Goal: Information Seeking & Learning: Learn about a topic

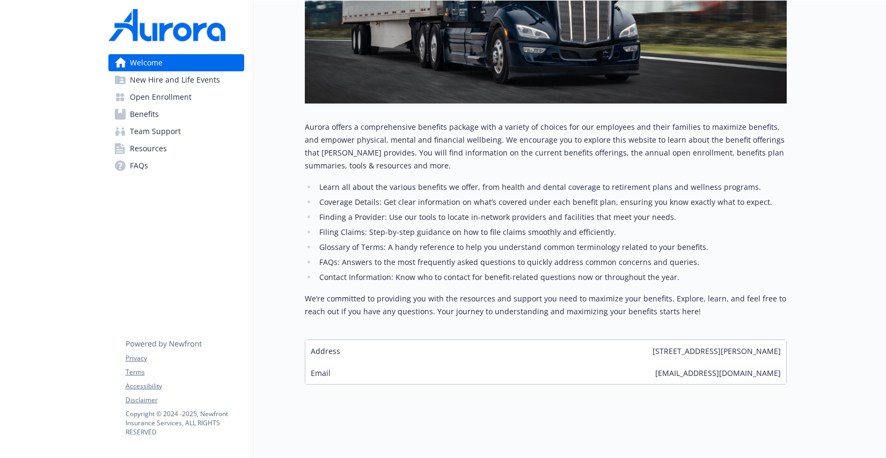
scroll to position [295, 0]
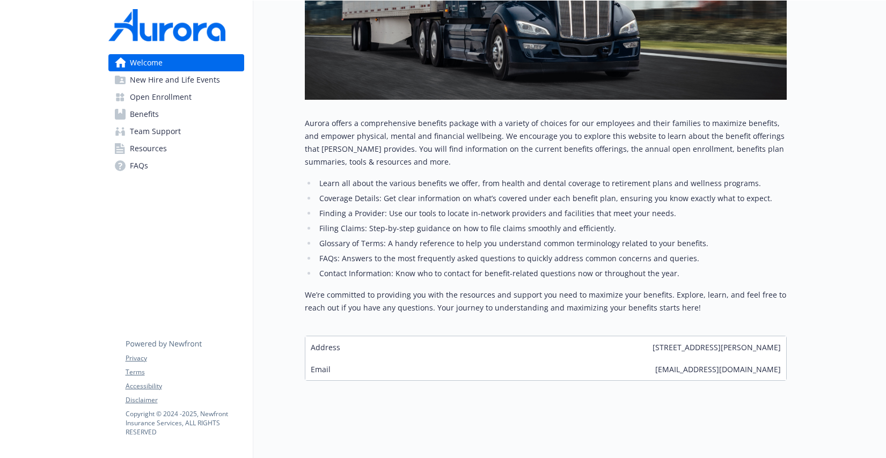
click at [185, 72] on span "New Hire and Life Events" at bounding box center [175, 79] width 90 height 17
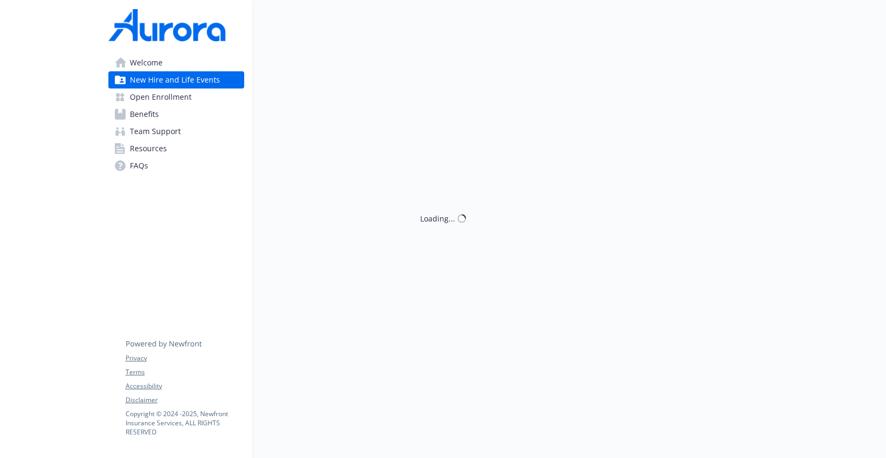
scroll to position [295, 0]
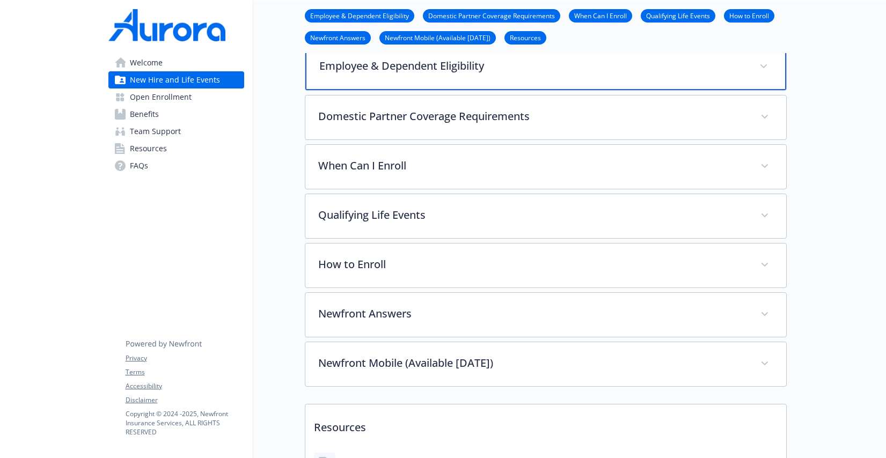
click at [399, 78] on div "Employee & Dependent Eligibility" at bounding box center [545, 67] width 481 height 46
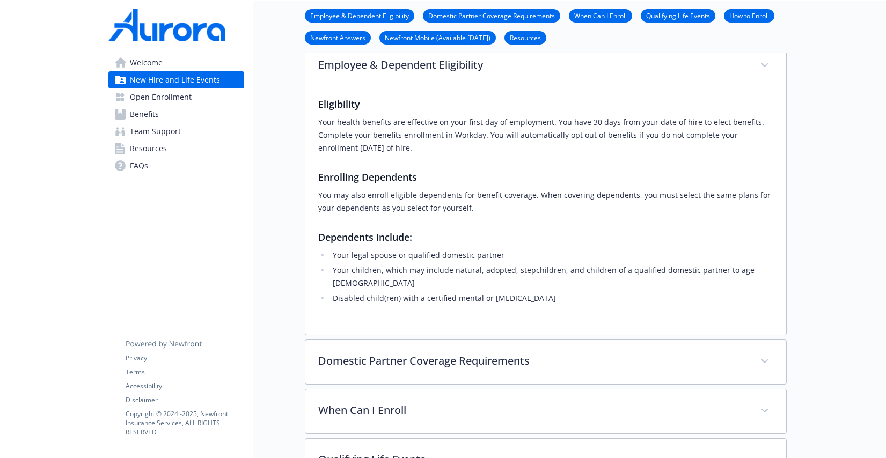
click at [189, 93] on span "Open Enrollment" at bounding box center [161, 96] width 62 height 17
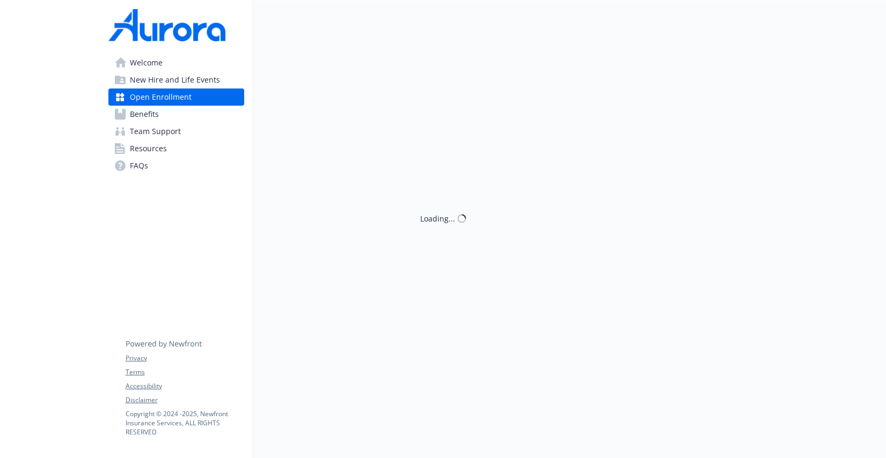
scroll to position [295, 0]
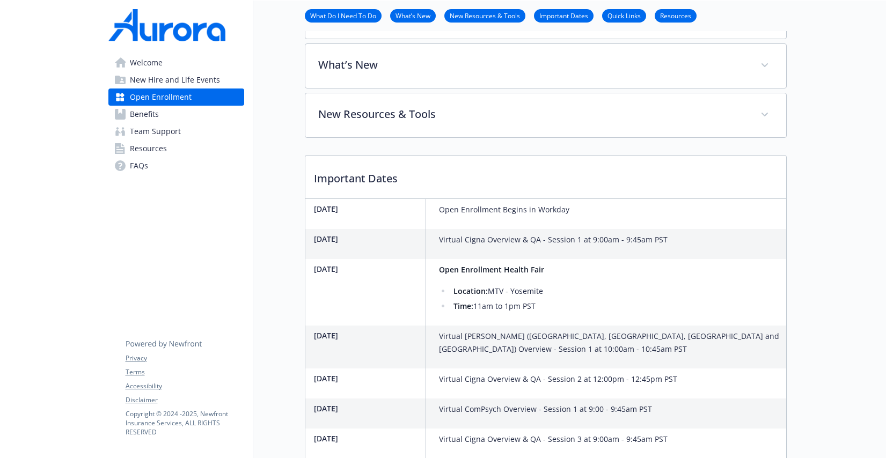
click at [168, 115] on link "Benefits" at bounding box center [176, 114] width 136 height 17
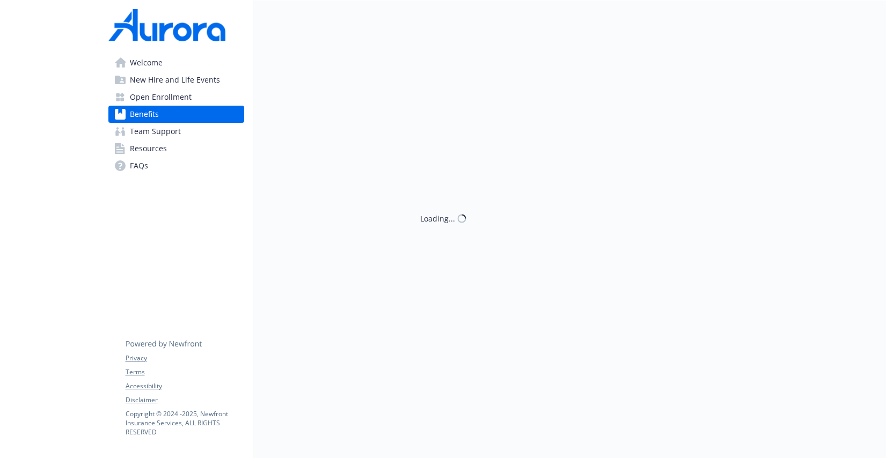
scroll to position [295, 0]
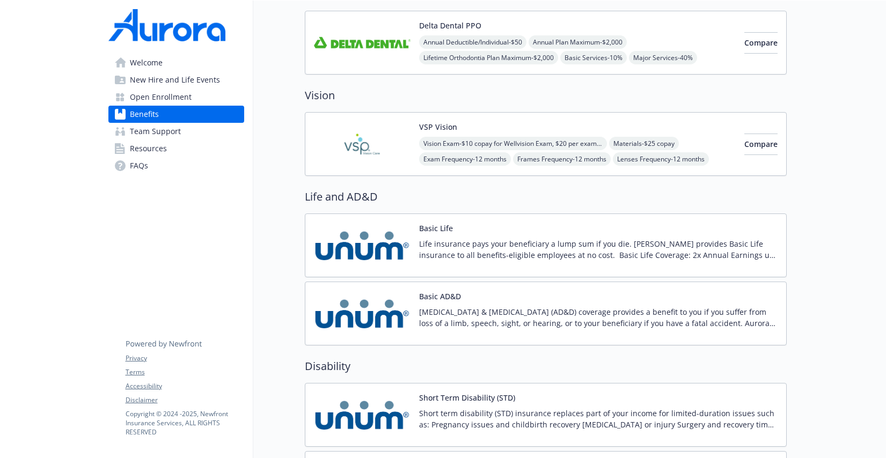
click at [187, 129] on link "Team Support" at bounding box center [176, 131] width 136 height 17
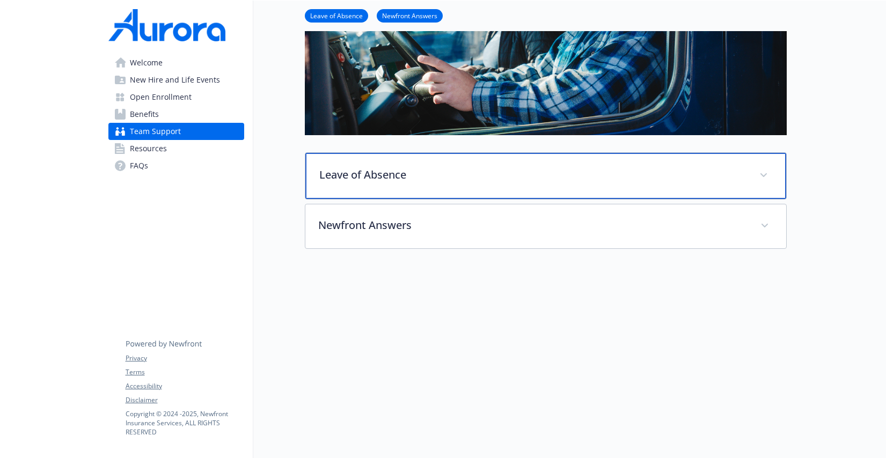
scroll to position [234, 0]
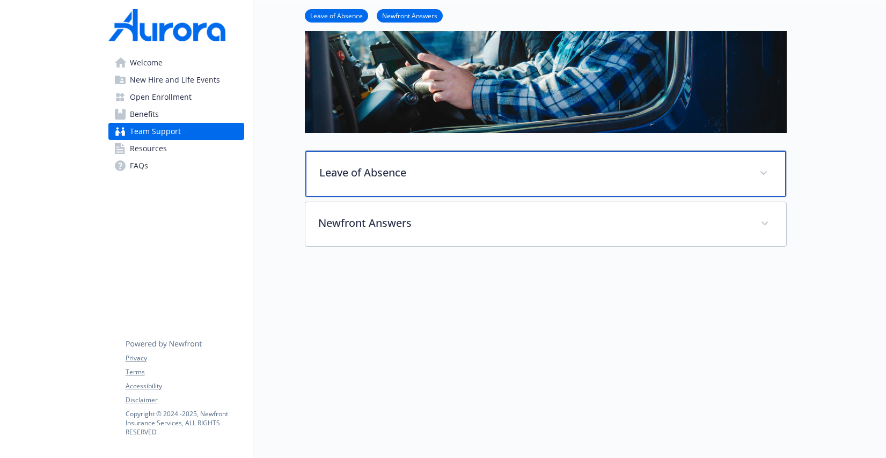
click at [337, 172] on p "Leave of Absence" at bounding box center [532, 173] width 427 height 16
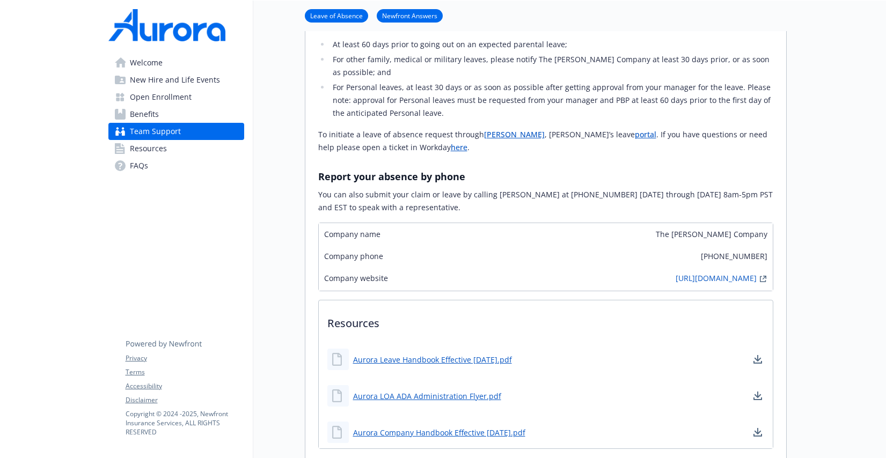
scroll to position [638, 0]
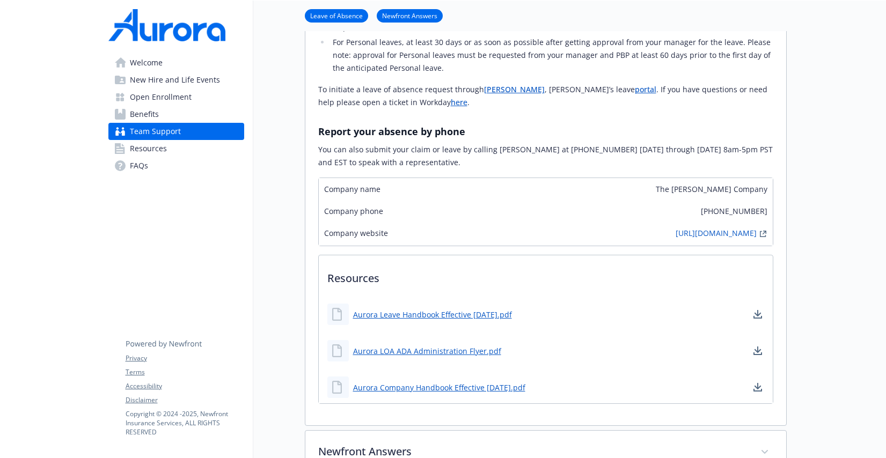
click at [152, 153] on span "Resources" at bounding box center [148, 148] width 37 height 17
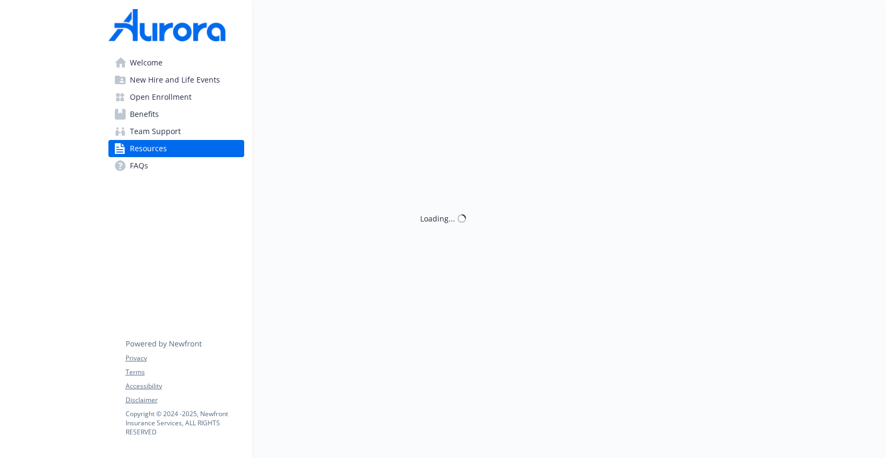
scroll to position [668, 0]
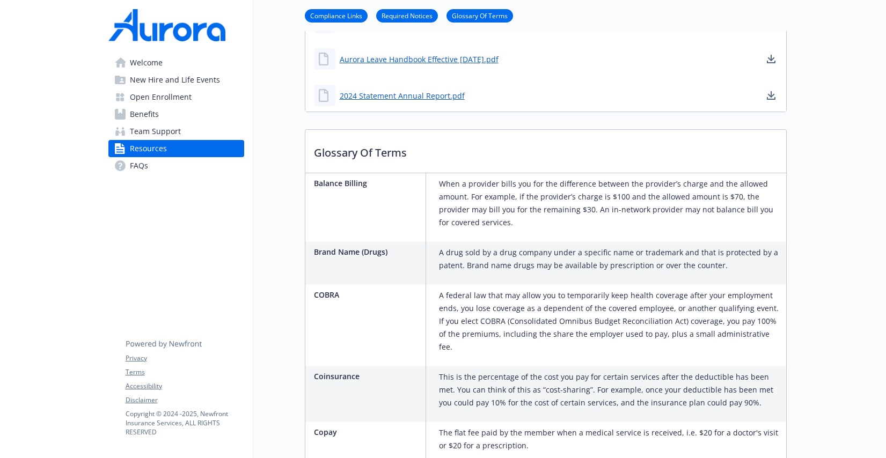
click at [134, 165] on span "FAQs" at bounding box center [139, 165] width 18 height 17
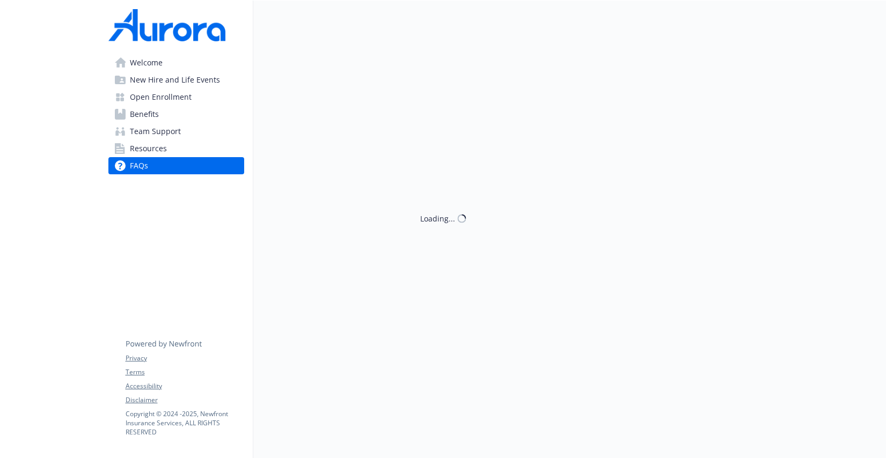
scroll to position [668, 0]
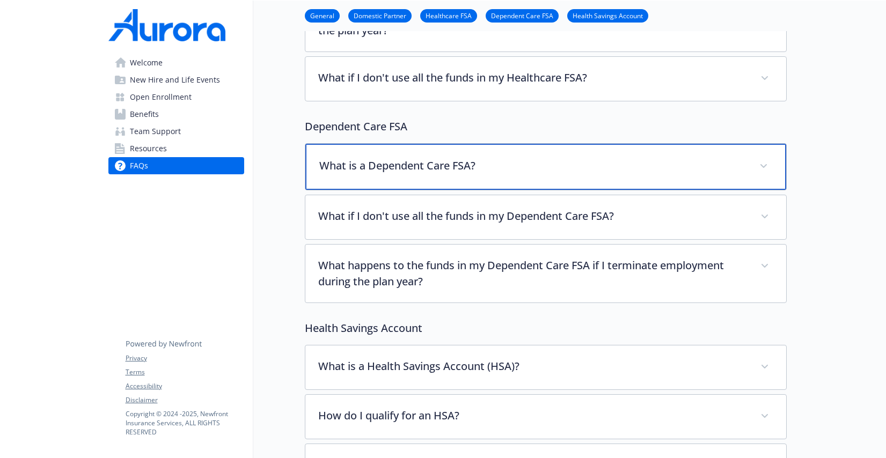
click at [350, 155] on div "What is a Dependent Care FSA?" at bounding box center [545, 167] width 481 height 46
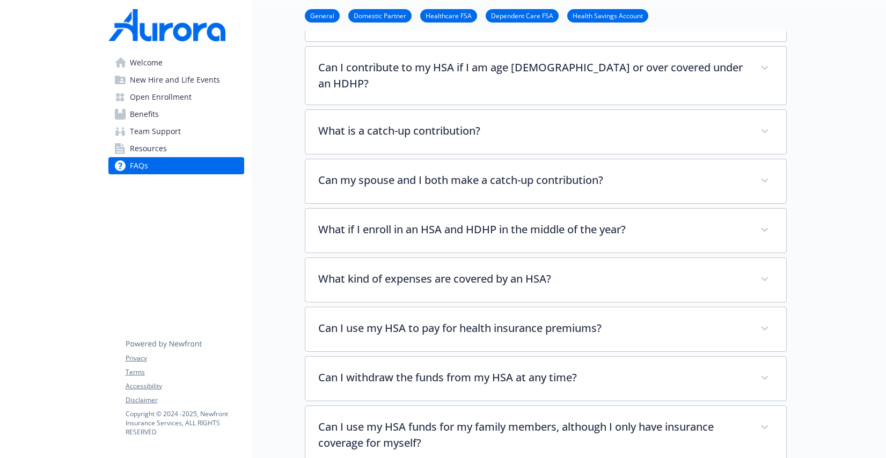
scroll to position [1338, 0]
